Goal: Share content

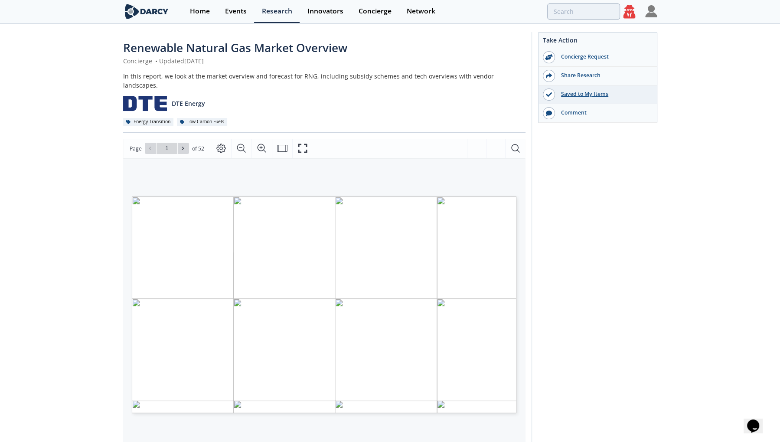
click at [576, 95] on div "Saved to My Items" at bounding box center [603, 94] width 97 height 8
click at [571, 75] on div "Share Research" at bounding box center [603, 76] width 97 height 8
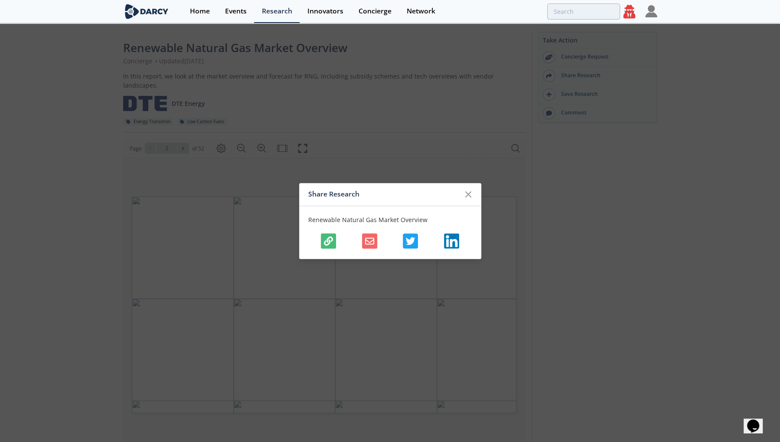
click at [329, 239] on icon "button" at bounding box center [328, 240] width 9 height 9
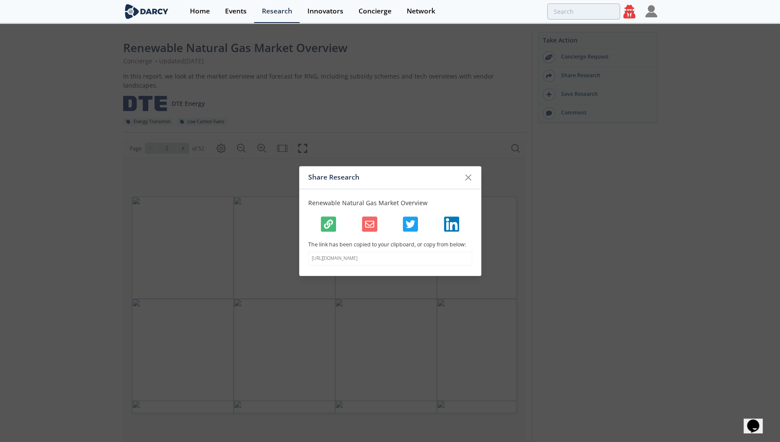
click at [326, 223] on icon "button" at bounding box center [328, 223] width 9 height 9
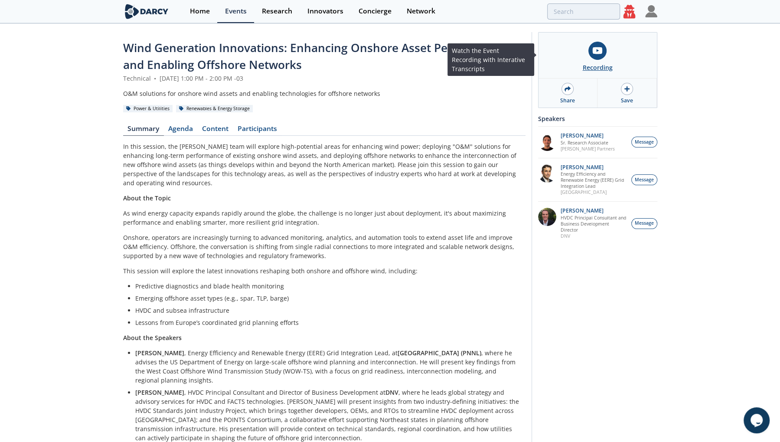
click at [601, 62] on link "Recording" at bounding box center [597, 56] width 118 height 46
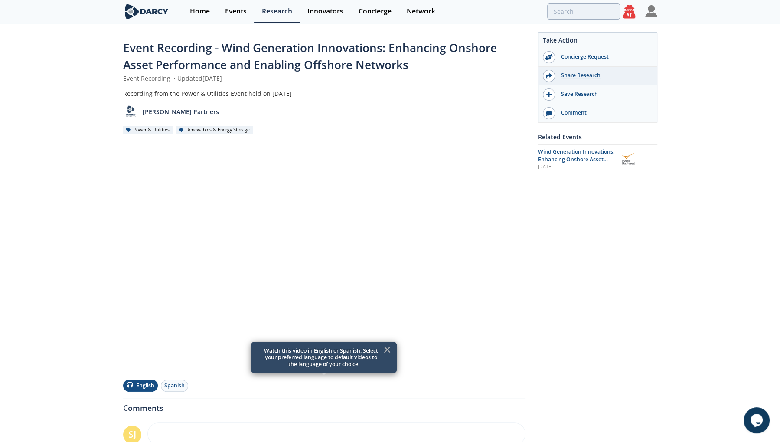
click at [587, 70] on div "Share Research" at bounding box center [597, 76] width 118 height 19
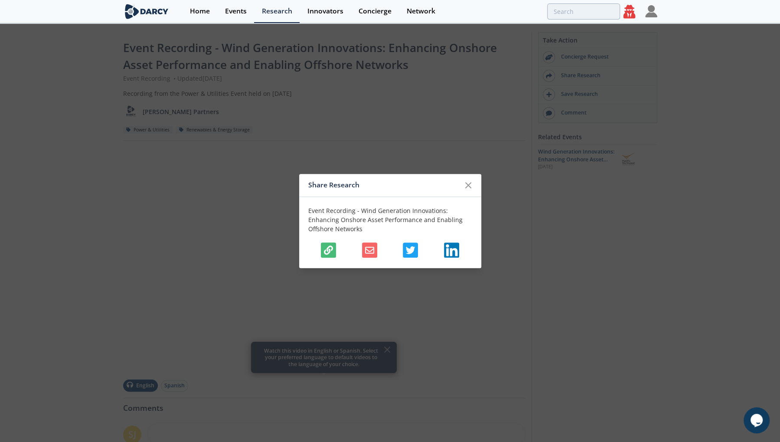
click at [327, 252] on icon "button" at bounding box center [328, 249] width 9 height 9
click at [332, 247] on div "Event Recording - Wind Generation Innovations: Enhancing Onshore Asset Performa…" at bounding box center [390, 233] width 182 height 72
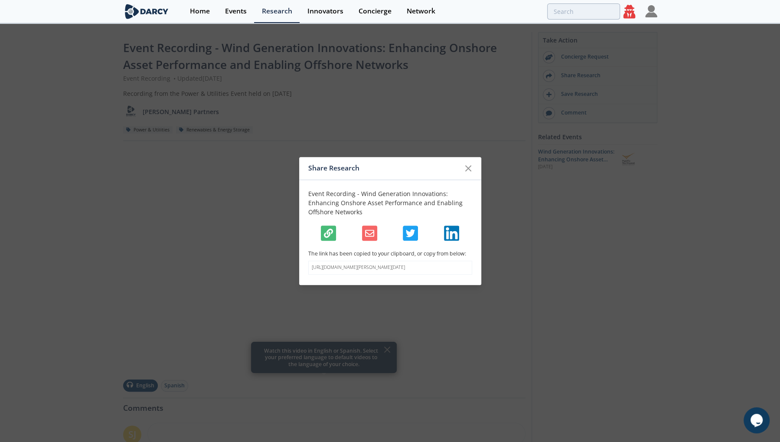
click at [330, 231] on icon "button" at bounding box center [328, 232] width 9 height 9
click at [627, 16] on icon at bounding box center [629, 11] width 12 height 13
